Goal: Check status: Check status

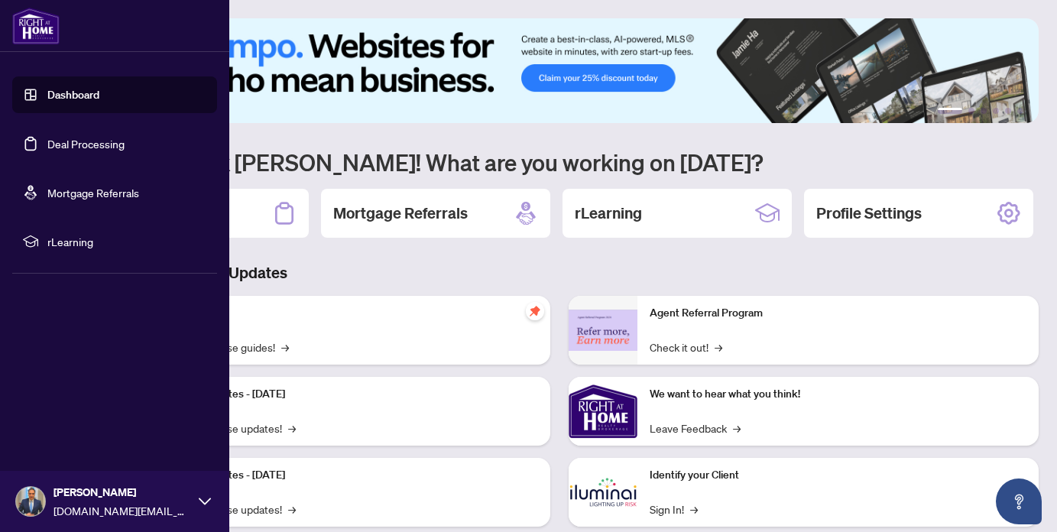
click at [79, 147] on link "Deal Processing" at bounding box center [85, 144] width 77 height 14
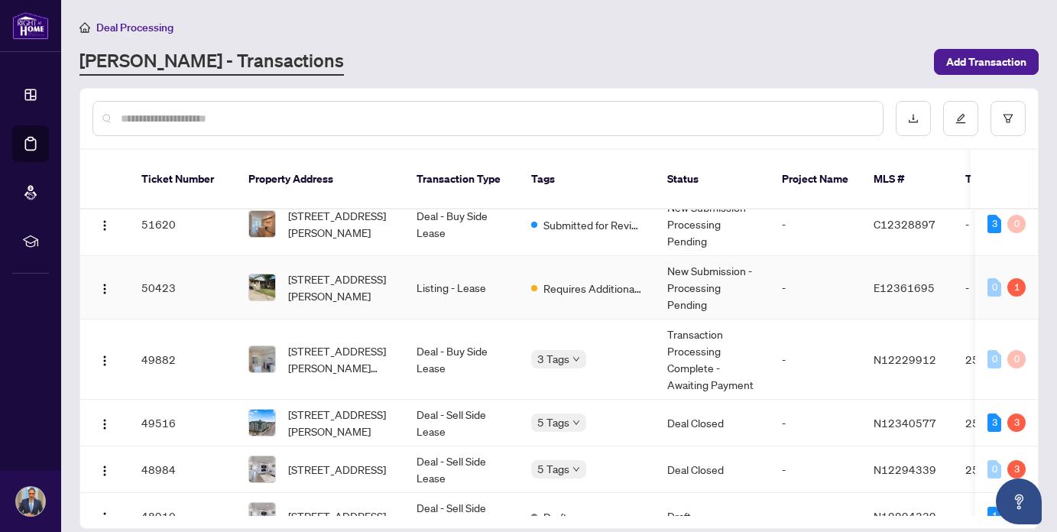
scroll to position [20, 0]
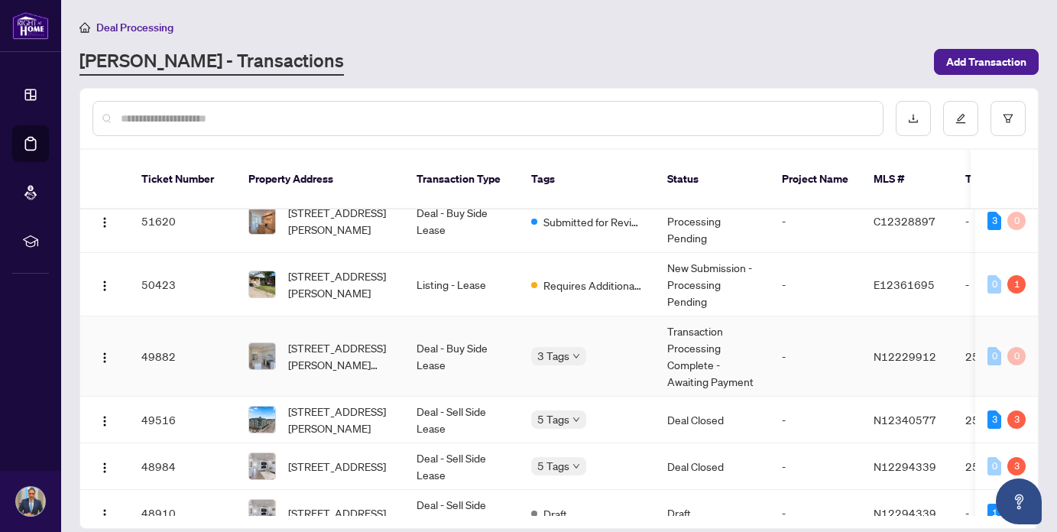
click at [694, 364] on td "Transaction Processing Complete - Awaiting Payment" at bounding box center [712, 356] width 115 height 80
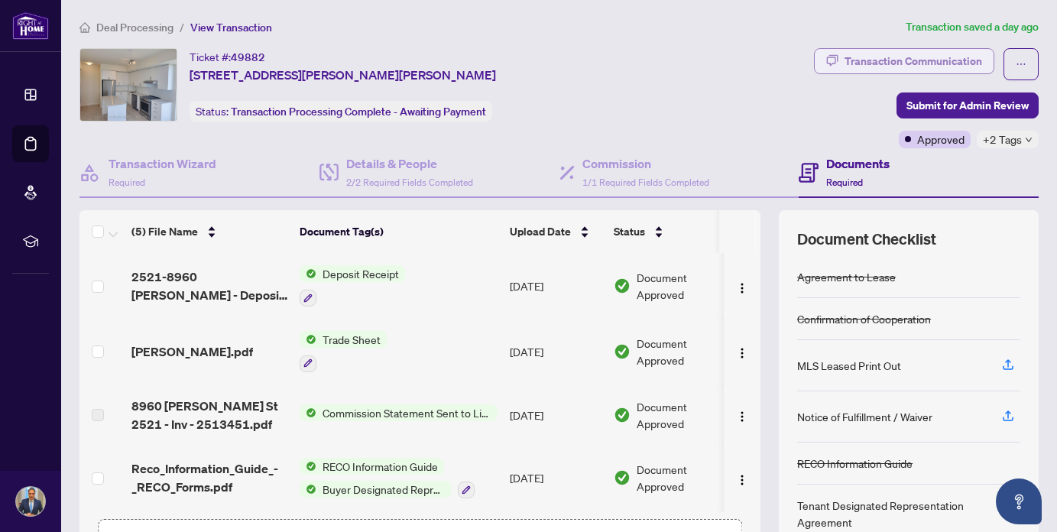
click at [921, 63] on div "Transaction Communication" at bounding box center [913, 61] width 138 height 24
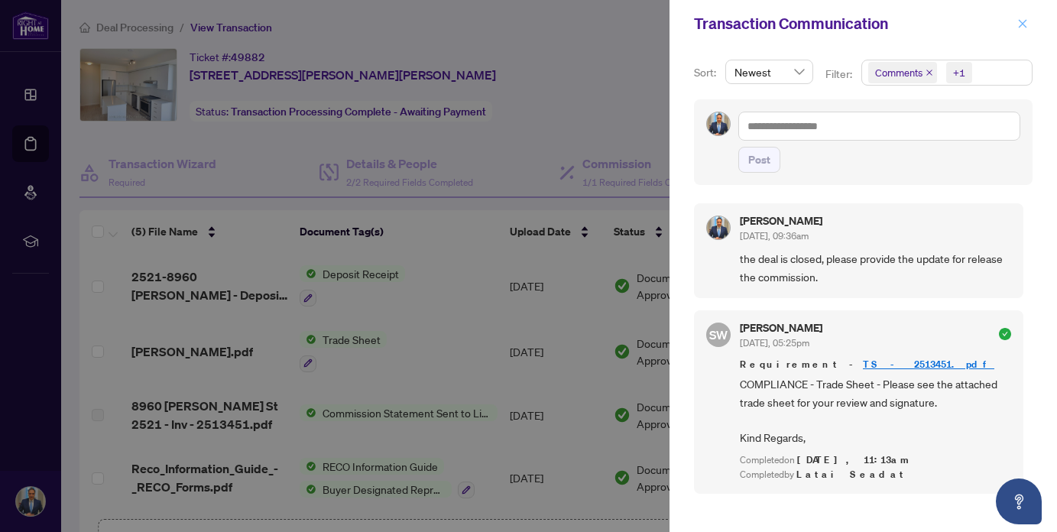
click at [1025, 28] on icon "close" at bounding box center [1022, 23] width 11 height 11
